Goal: Task Accomplishment & Management: Use online tool/utility

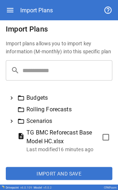
scroll to position [4, 0]
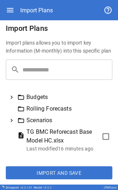
click at [13, 1] on icon at bounding box center [11, 97] width 7 height 7
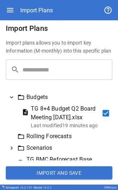
scroll to position [0, 0]
click at [37, 1] on button "Import and Save" at bounding box center [59, 172] width 106 height 13
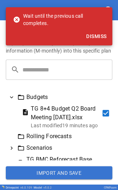
click at [37, 1] on button "Dismiss" at bounding box center [96, 36] width 26 height 13
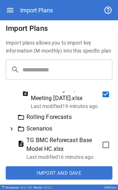
scroll to position [37, 0]
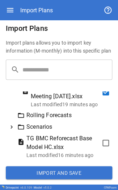
click at [33, 1] on button "Import and Save" at bounding box center [59, 172] width 106 height 13
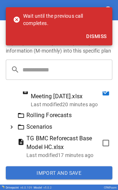
drag, startPoint x: 96, startPoint y: 35, endPoint x: 84, endPoint y: 38, distance: 11.9
click at [37, 1] on button "Dismiss" at bounding box center [96, 36] width 26 height 13
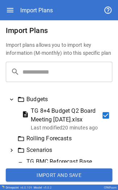
scroll to position [0, 0]
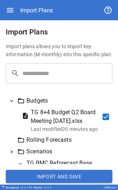
click at [37, 1] on button "Import and Save" at bounding box center [59, 175] width 106 height 13
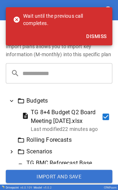
click at [37, 1] on button "Dismiss" at bounding box center [96, 36] width 26 height 13
